Goal: Find specific page/section: Find specific page/section

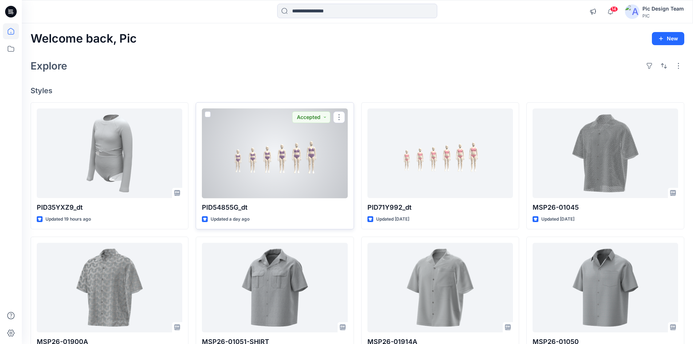
click at [308, 144] on div at bounding box center [274, 153] width 145 height 90
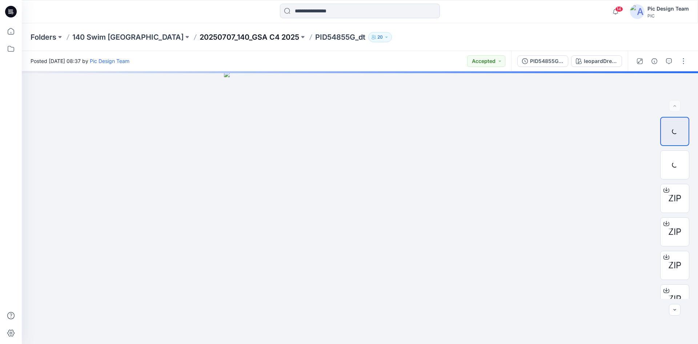
click at [200, 35] on p "20250707_140_GSA C4 2025" at bounding box center [250, 37] width 100 height 10
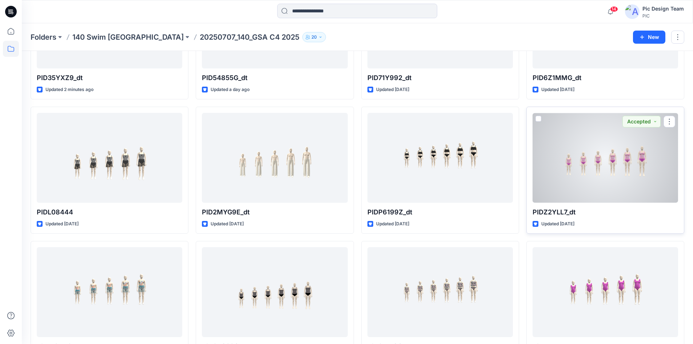
scroll to position [168, 0]
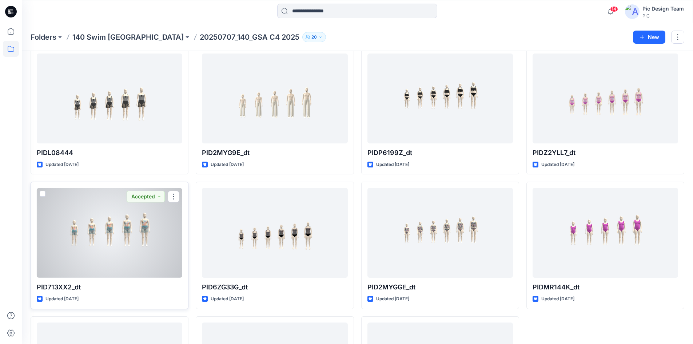
click at [154, 239] on div at bounding box center [109, 233] width 145 height 90
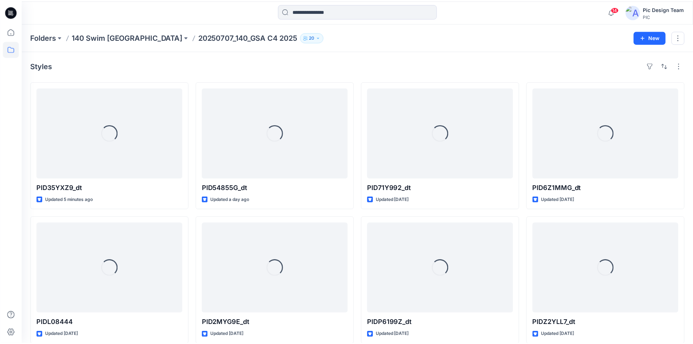
scroll to position [168, 0]
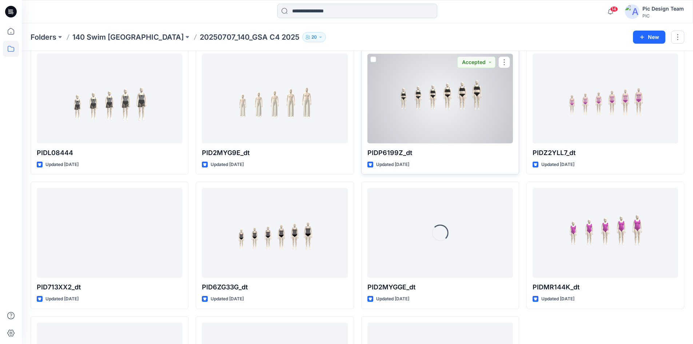
click at [432, 131] on div at bounding box center [439, 98] width 145 height 90
